Goal: Navigation & Orientation: Find specific page/section

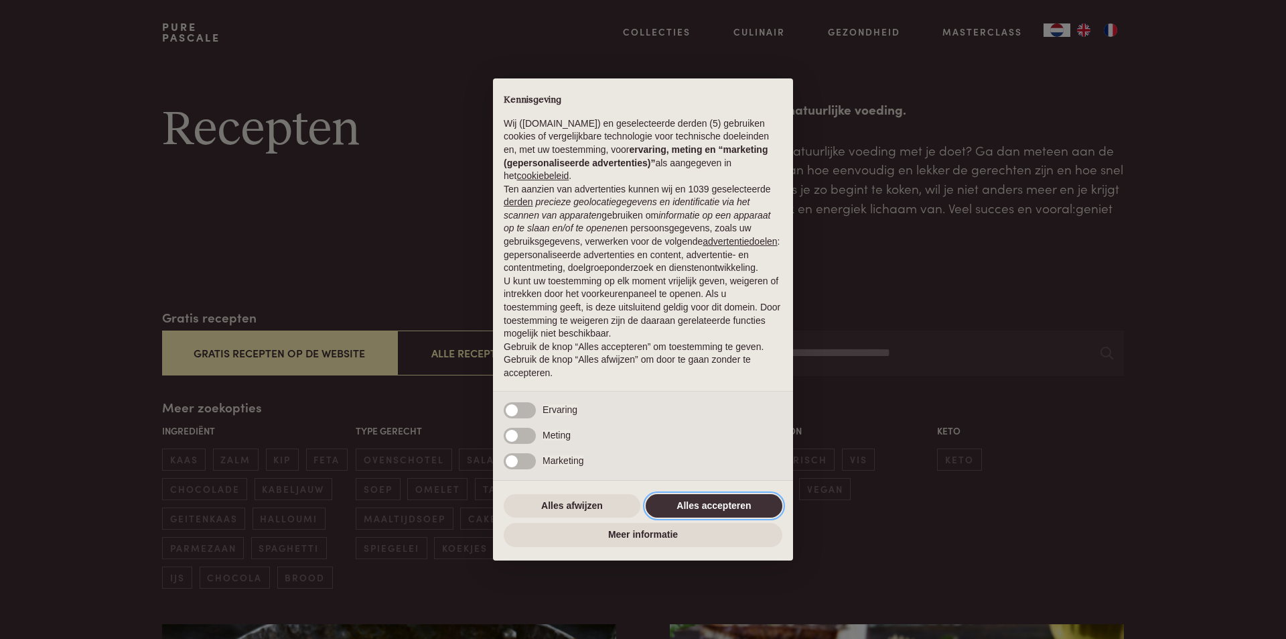
click at [759, 501] on button "Alles accepteren" at bounding box center [714, 506] width 137 height 24
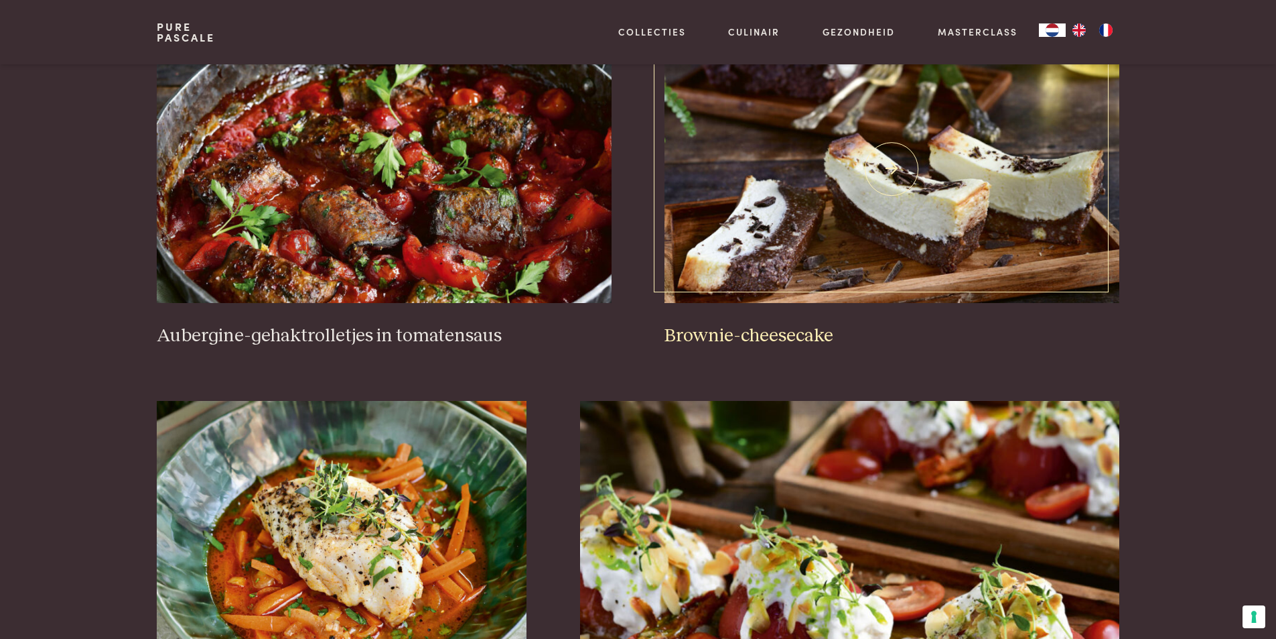
scroll to position [536, 0]
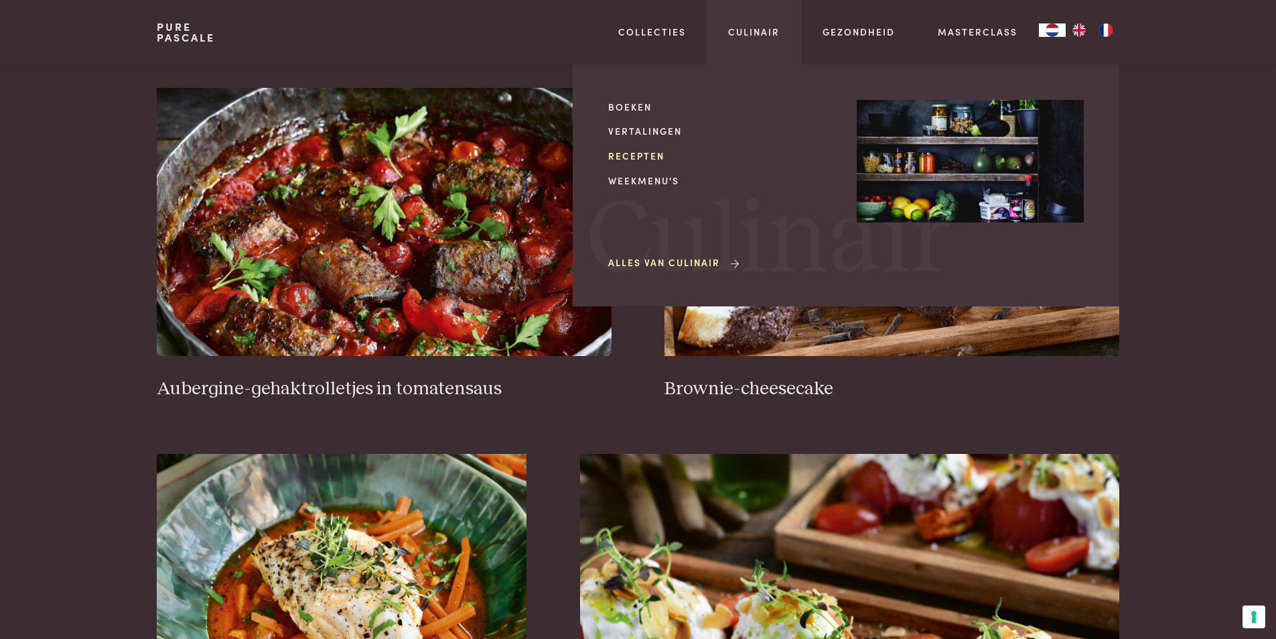
click at [642, 160] on link "Recepten" at bounding box center [721, 156] width 227 height 14
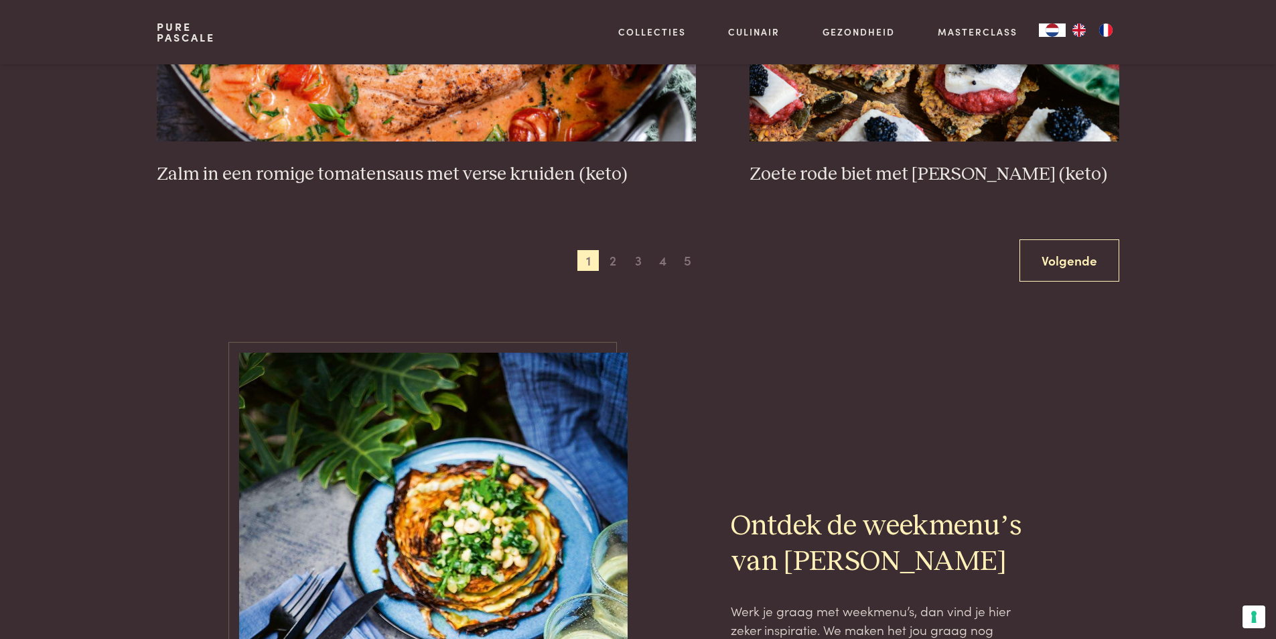
scroll to position [2613, 0]
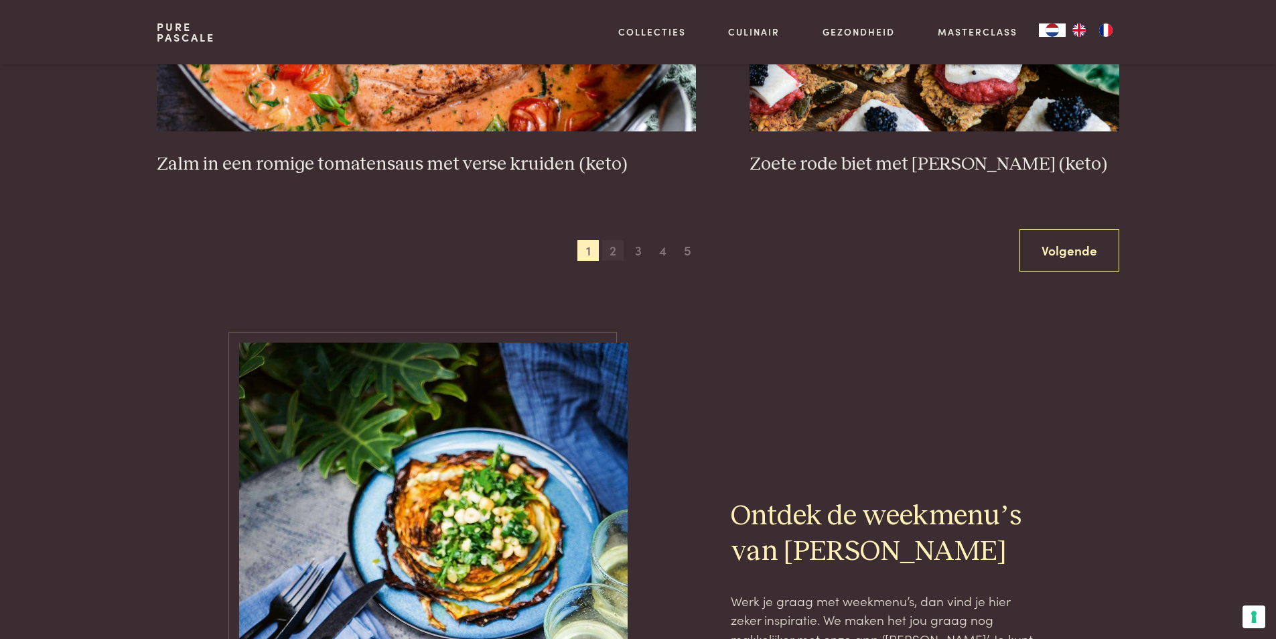
click at [611, 256] on span "2" at bounding box center [612, 250] width 21 height 21
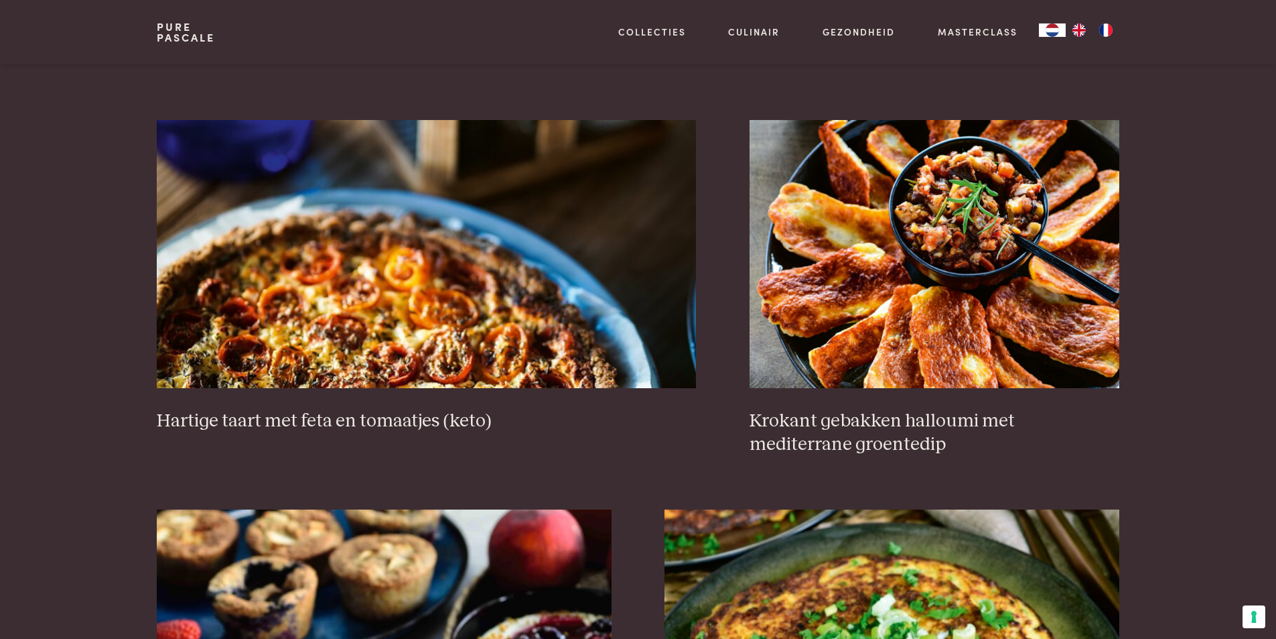
scroll to position [1313, 0]
